Goal: Task Accomplishment & Management: Manage account settings

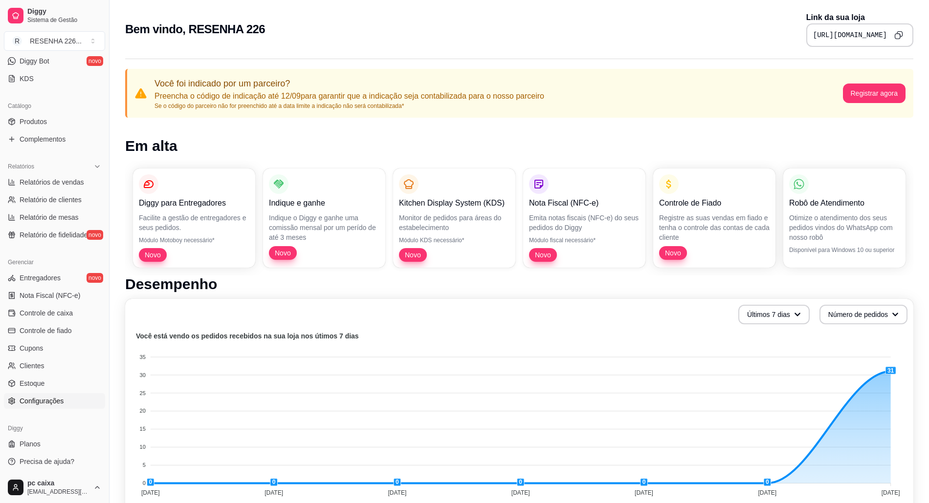
scroll to position [200, 0]
click at [69, 407] on link "Configurações" at bounding box center [54, 400] width 101 height 16
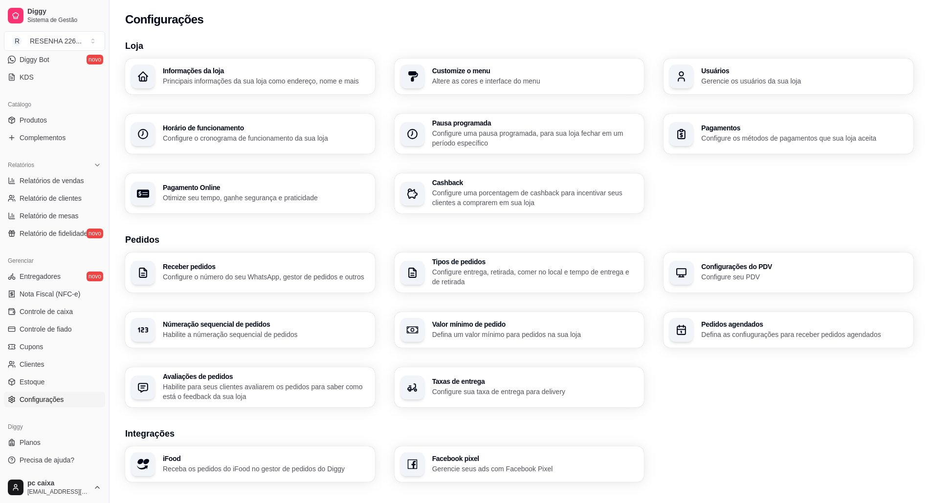
click at [786, 84] on p "Gerencie os usuários da sua loja" at bounding box center [804, 81] width 206 height 10
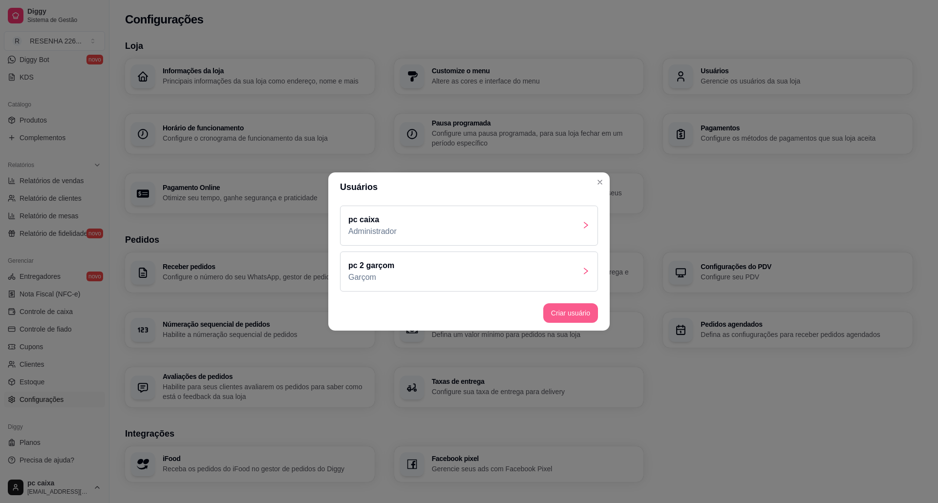
click at [566, 305] on button "Criar usuário" at bounding box center [570, 314] width 55 height 20
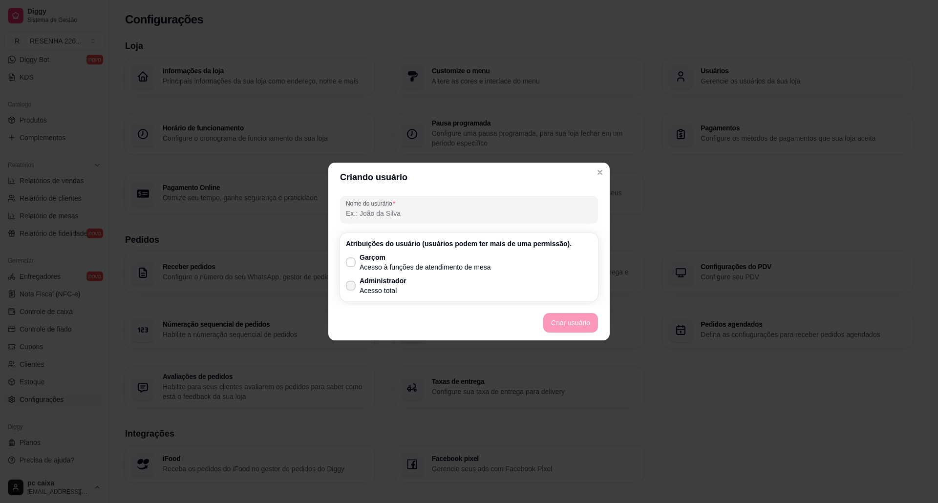
click at [382, 286] on p "Acesso total" at bounding box center [383, 291] width 47 height 10
click at [352, 288] on input "Administrador Acesso total" at bounding box center [349, 291] width 6 height 6
checkbox input "true"
click at [587, 323] on button "Criar usuário" at bounding box center [570, 323] width 53 height 19
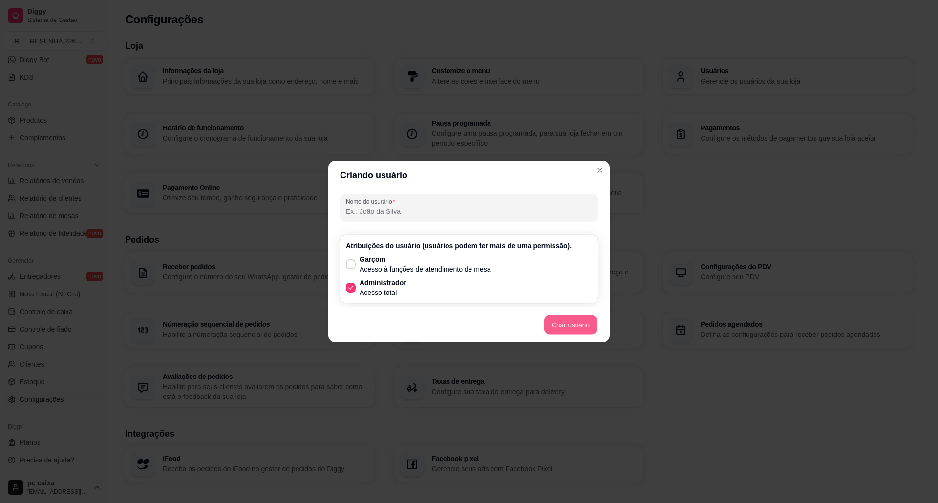
click at [587, 321] on button "Criar usuário" at bounding box center [570, 325] width 53 height 19
click at [365, 216] on div at bounding box center [469, 208] width 246 height 20
click at [366, 211] on input "Nome do usurário" at bounding box center [469, 212] width 246 height 10
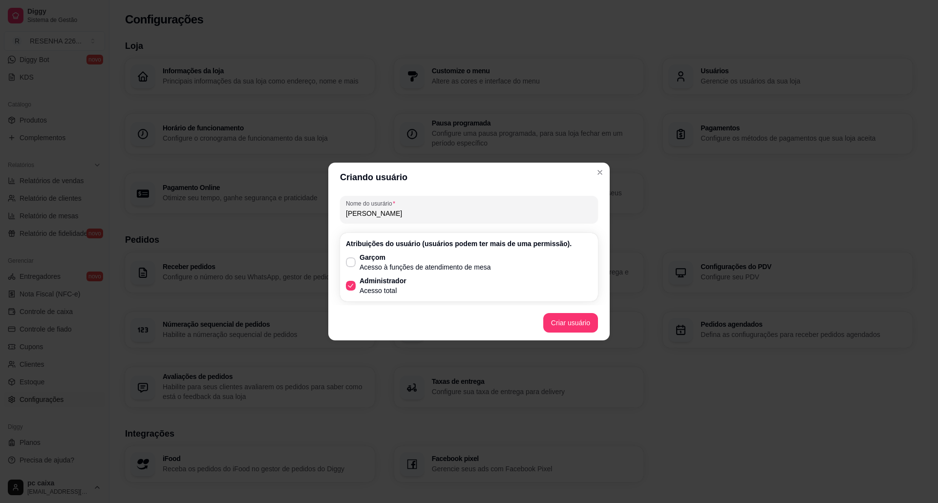
type input "[PERSON_NAME]"
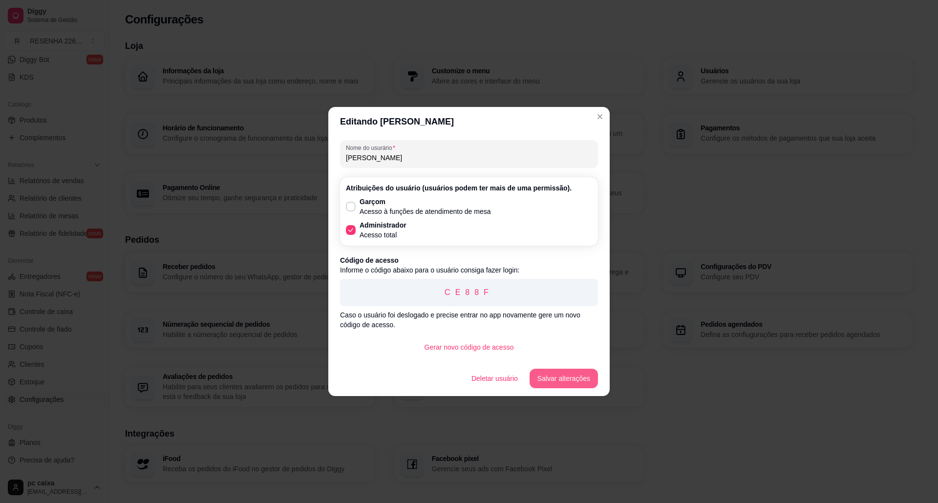
click at [562, 370] on button "Salvar alterações" at bounding box center [564, 379] width 68 height 20
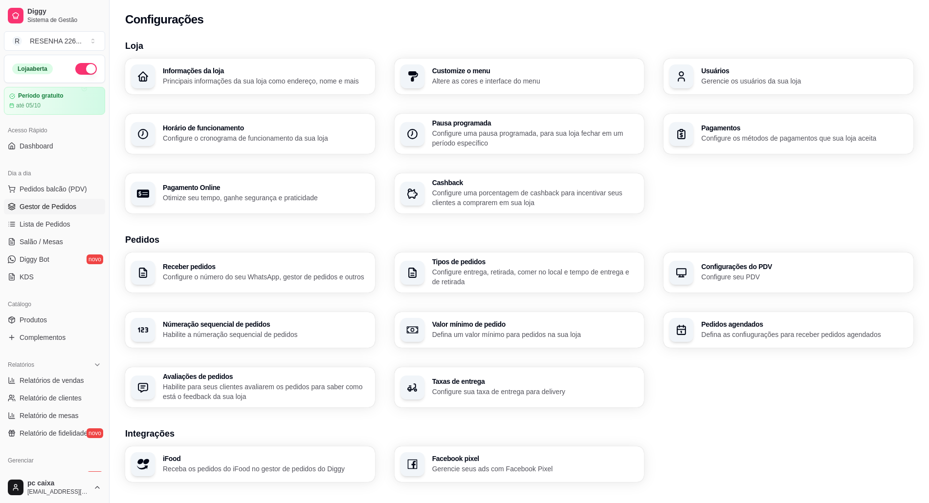
click at [66, 214] on link "Gestor de Pedidos" at bounding box center [54, 207] width 101 height 16
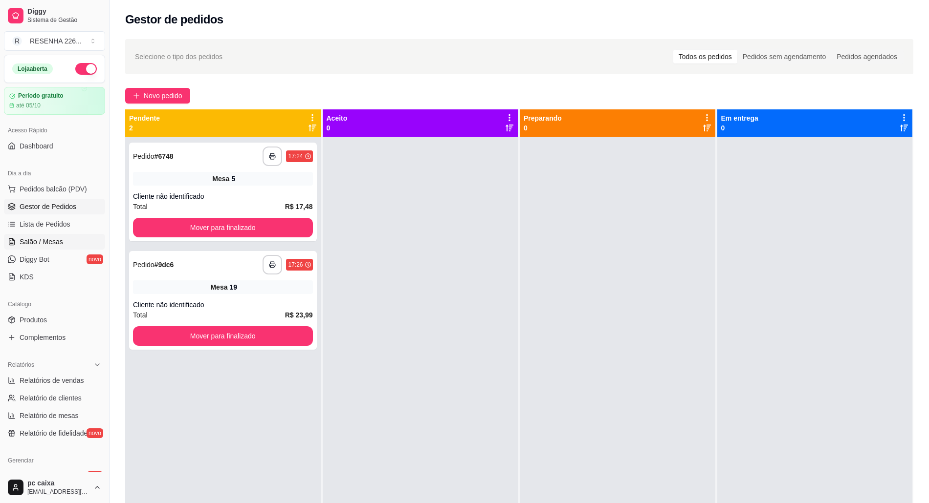
click at [45, 241] on span "Salão / Mesas" at bounding box center [41, 242] width 43 height 10
